Goal: Task Accomplishment & Management: Use online tool/utility

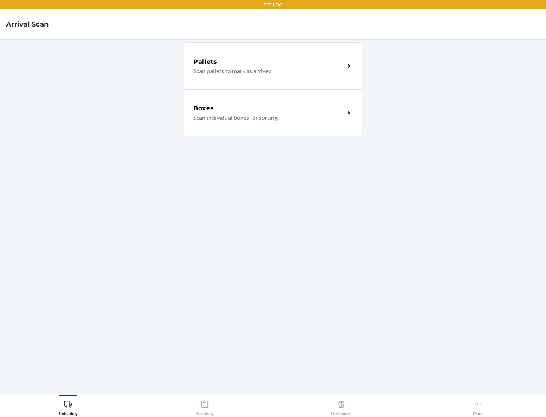
click at [269, 108] on div "Boxes" at bounding box center [268, 108] width 151 height 9
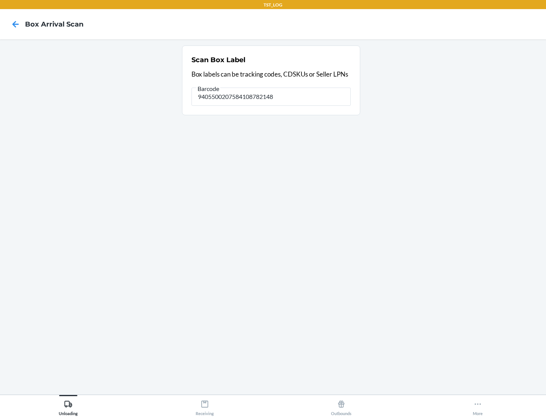
type input "9405500207584108782148"
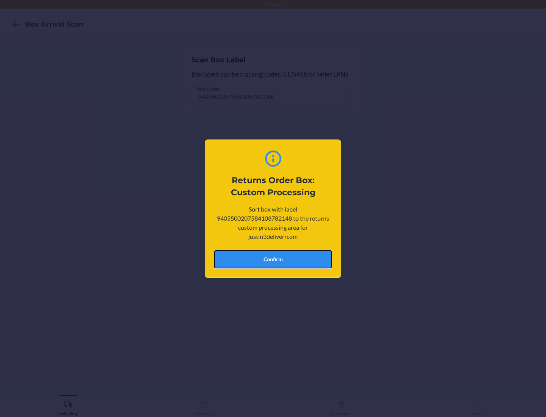
click at [273, 259] on button "Confirm" at bounding box center [273, 259] width 118 height 18
